Goal: Task Accomplishment & Management: Manage account settings

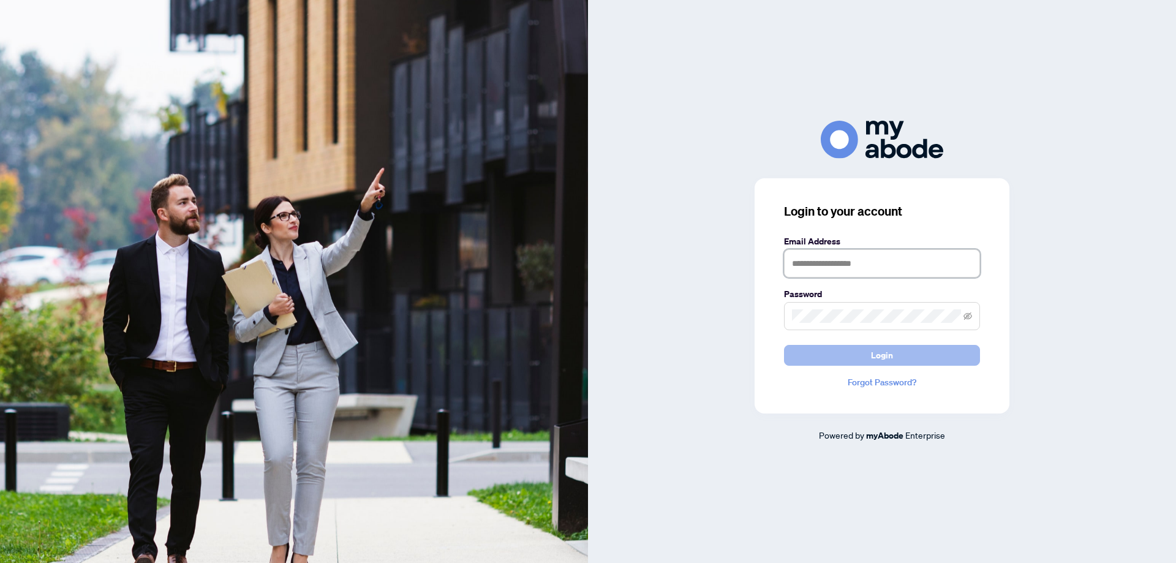
type input "**********"
click at [835, 356] on button "Login" at bounding box center [882, 355] width 196 height 21
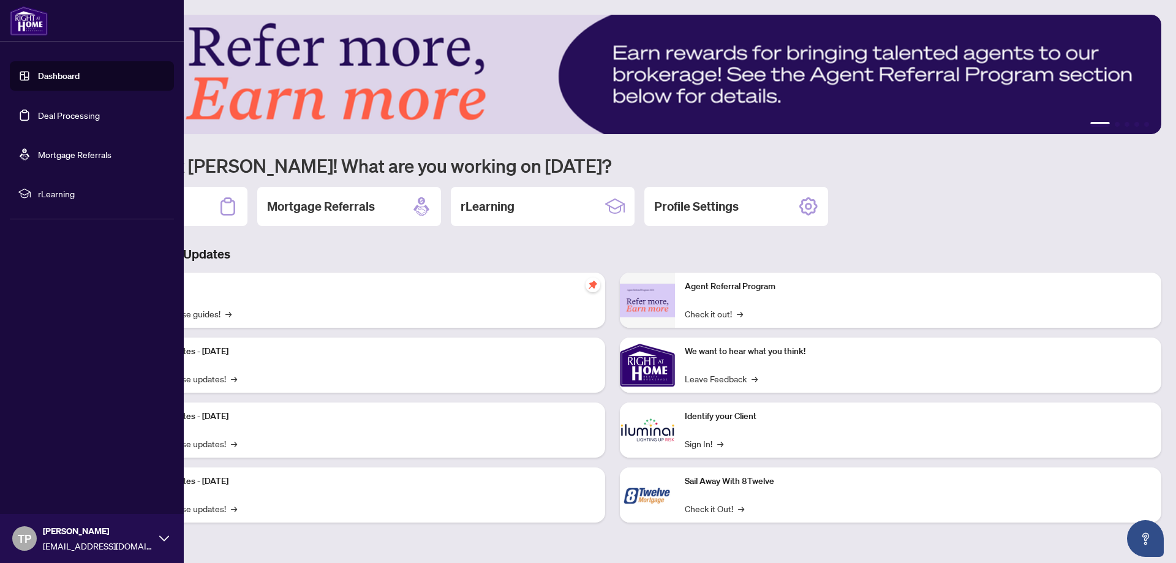
click at [86, 110] on link "Deal Processing" at bounding box center [69, 115] width 62 height 11
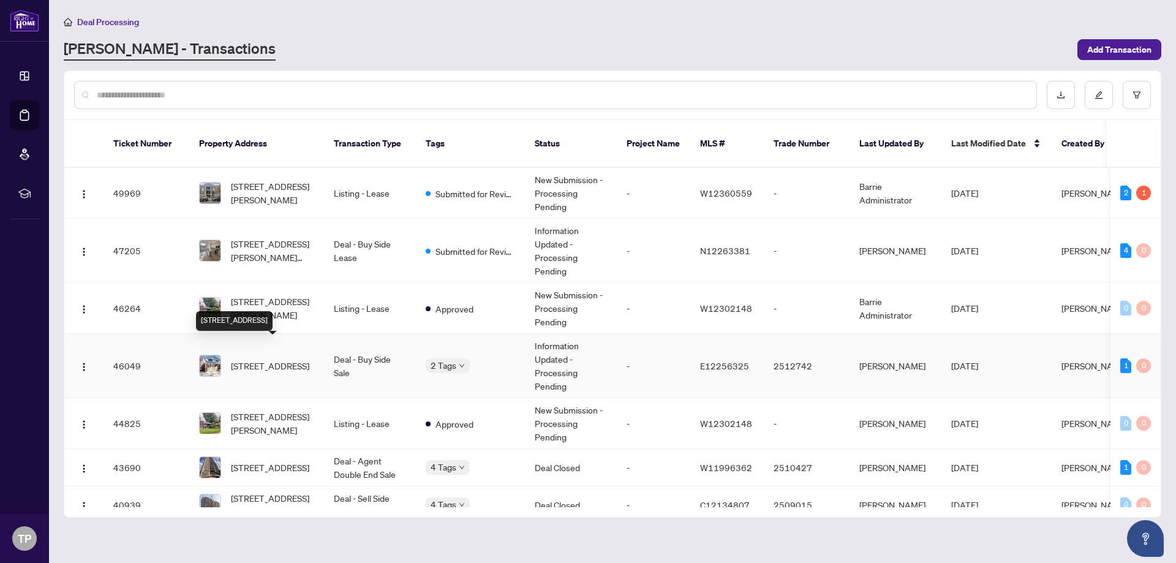
click at [274, 359] on span "[STREET_ADDRESS]" at bounding box center [270, 365] width 78 height 13
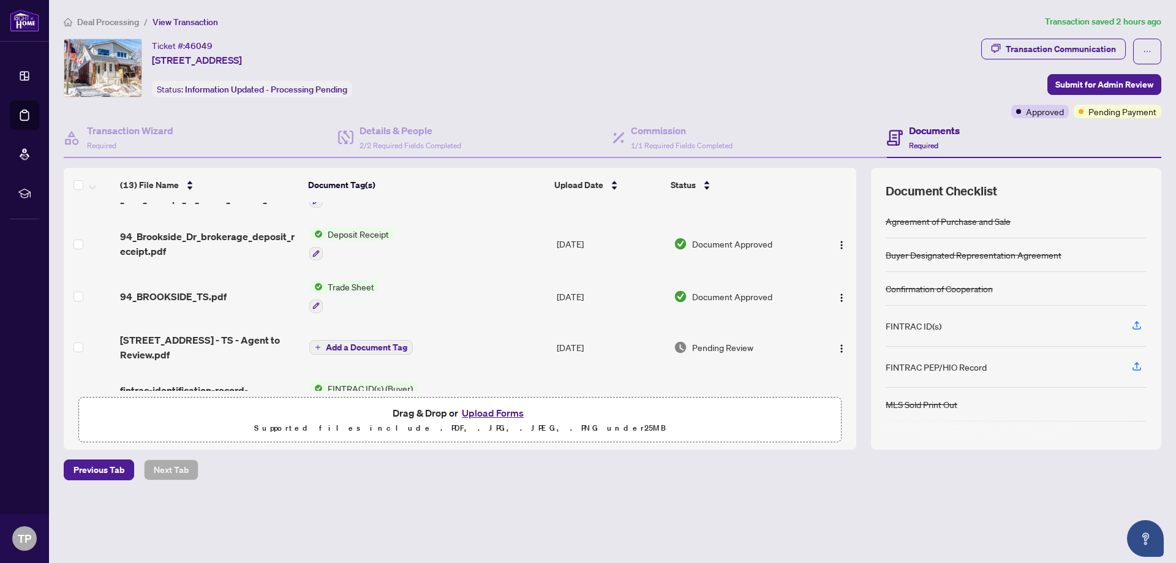
scroll to position [143, 0]
click at [1082, 43] on div "Transaction Communication" at bounding box center [1061, 49] width 110 height 20
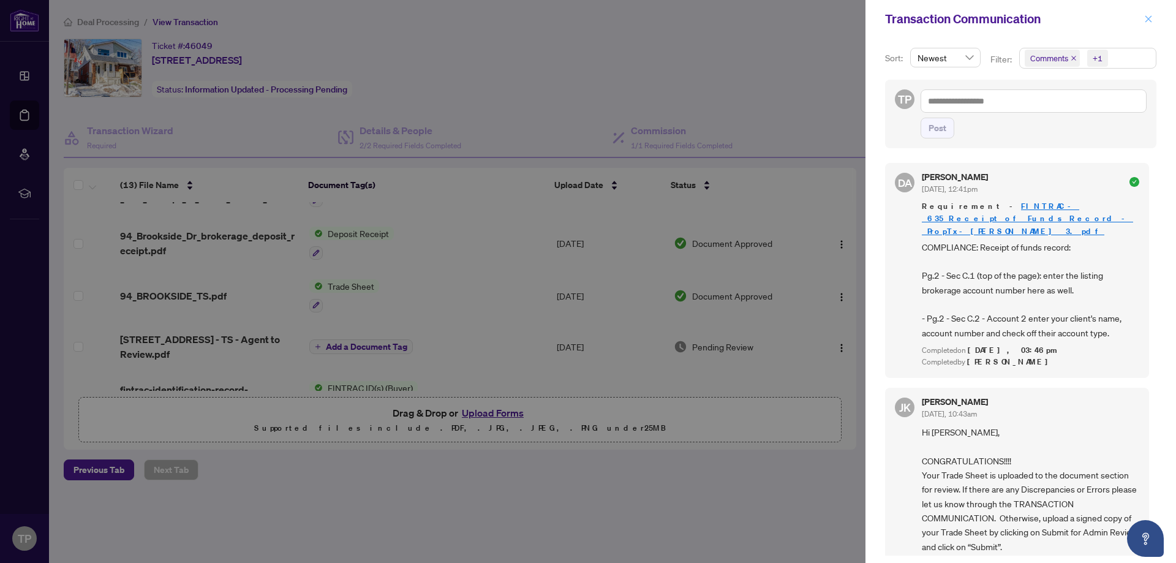
click at [1146, 20] on icon "close" at bounding box center [1148, 19] width 9 height 9
